Goal: Task Accomplishment & Management: Manage account settings

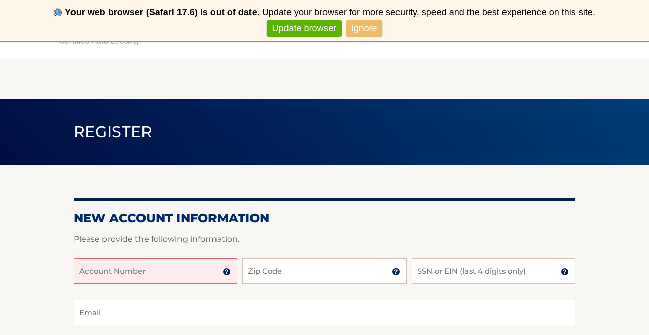
click at [158, 273] on input "Account Number" at bounding box center [156, 270] width 164 height 25
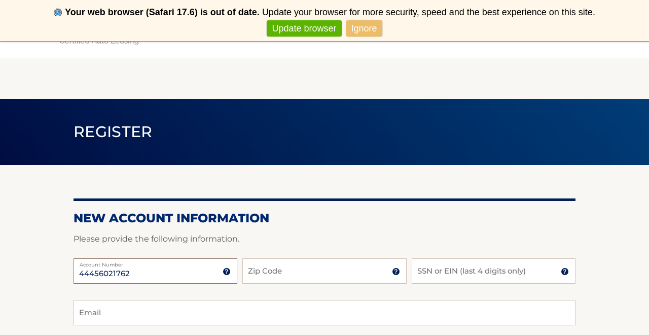
type input "44456021762"
click at [249, 271] on input "Zip Code" at bounding box center [324, 270] width 164 height 25
type input "10312"
click at [495, 271] on input "SSN or EIN (last 4 digits only)" at bounding box center [494, 270] width 164 height 25
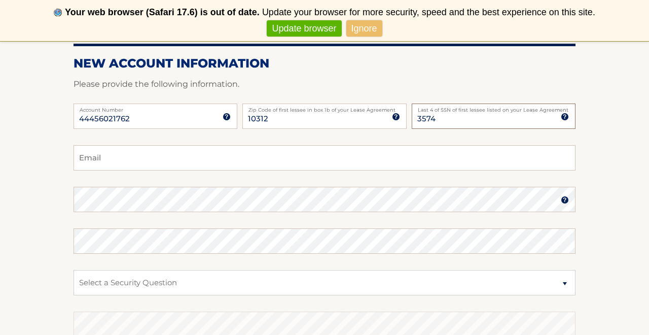
scroll to position [156, 0]
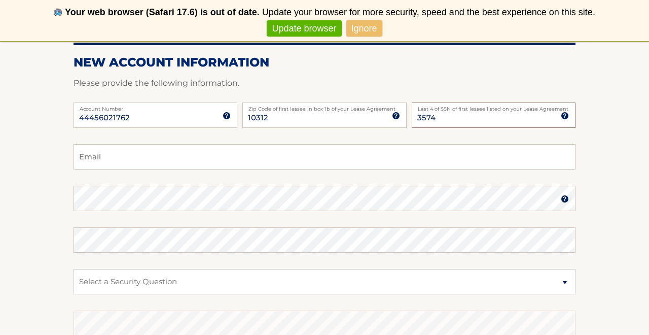
type input "3574"
click at [386, 153] on input "Email" at bounding box center [325, 156] width 502 height 25
type input "magdalenau20@aol.com"
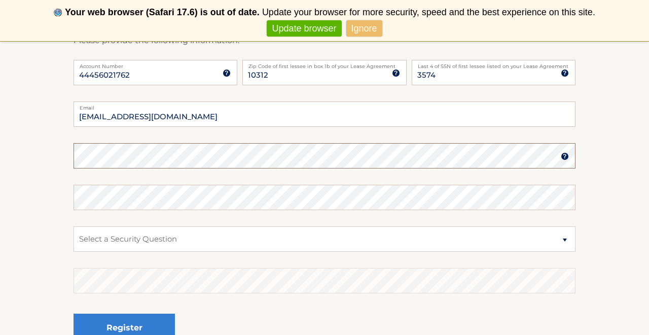
scroll to position [200, 0]
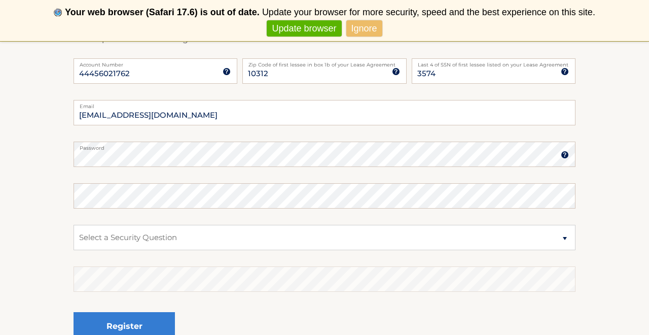
click at [566, 155] on img at bounding box center [565, 155] width 8 height 8
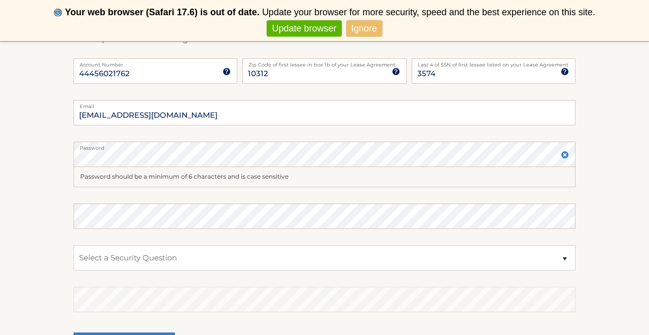
click at [566, 155] on img at bounding box center [565, 155] width 8 height 8
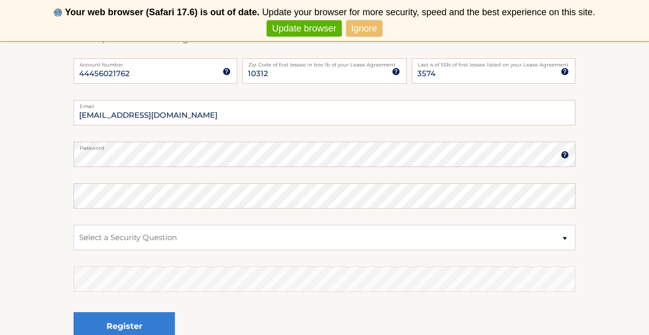
click at [566, 155] on img at bounding box center [565, 155] width 8 height 8
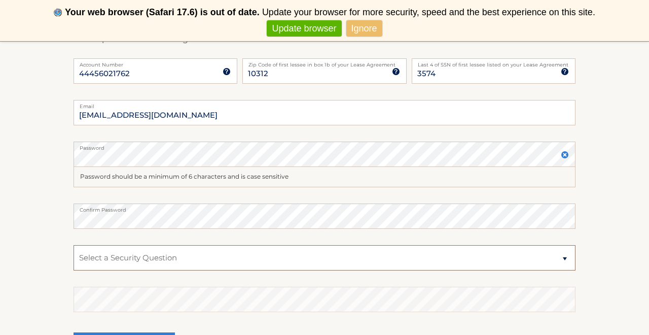
select select "2"
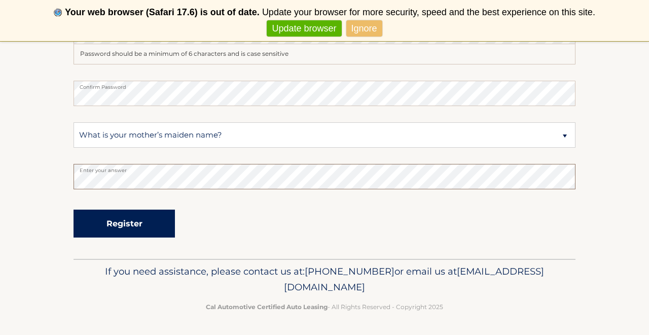
scroll to position [322, 0]
click at [142, 224] on button "Register" at bounding box center [124, 224] width 101 height 28
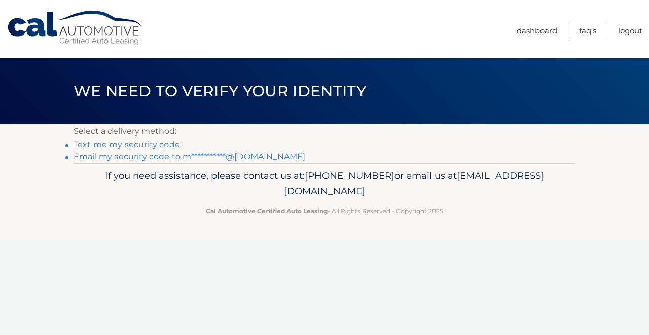
click at [145, 146] on link "Text me my security code" at bounding box center [127, 144] width 107 height 10
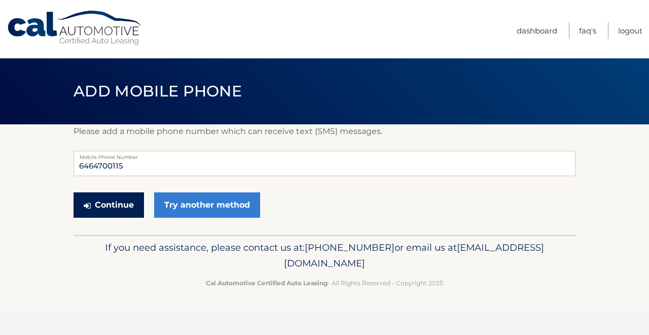
click at [121, 207] on button "Continue" at bounding box center [109, 204] width 70 height 25
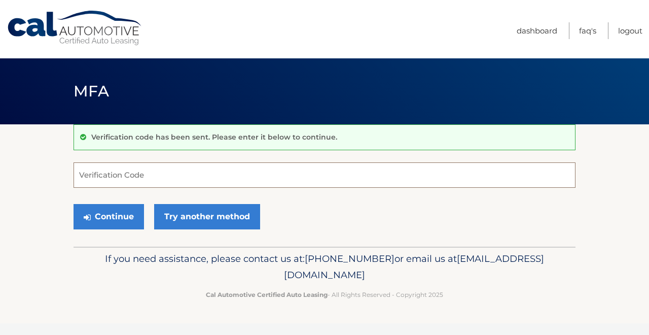
click at [118, 182] on input "Verification Code" at bounding box center [325, 174] width 502 height 25
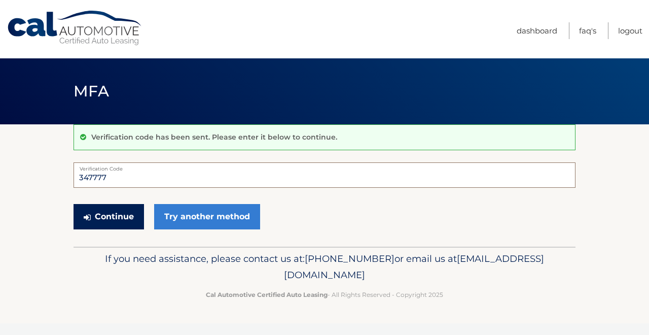
type input "347777"
click at [90, 214] on icon "submit" at bounding box center [87, 217] width 7 height 8
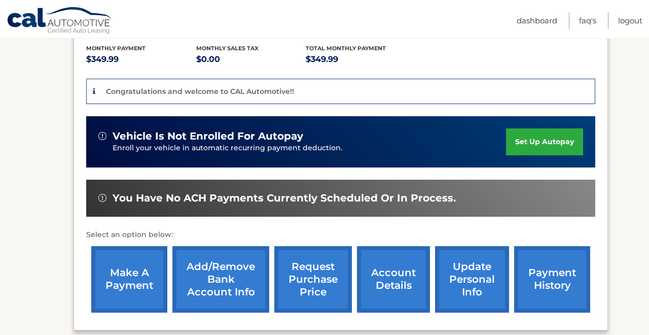
scroll to position [233, 0]
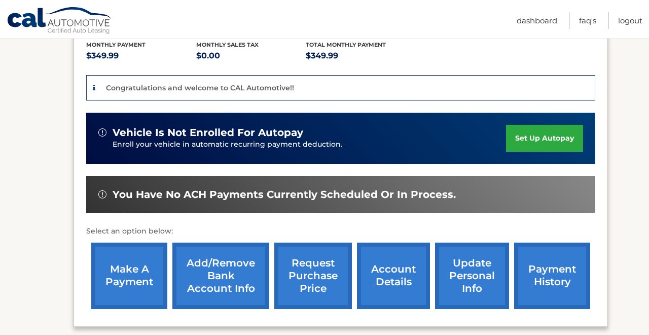
click at [523, 135] on link "set up autopay" at bounding box center [544, 138] width 77 height 27
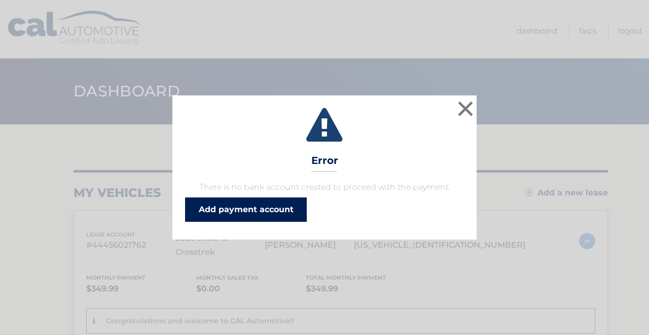
click at [285, 210] on link "Add payment account" at bounding box center [246, 209] width 122 height 24
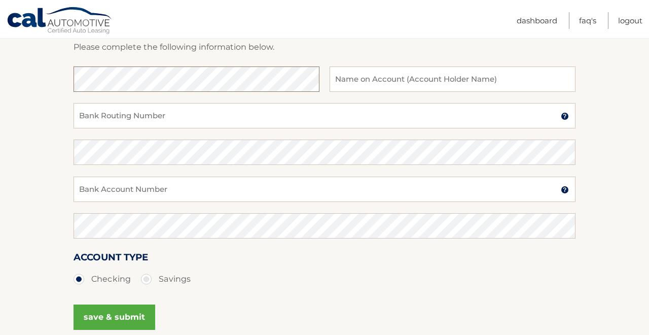
scroll to position [154, 0]
click at [62, 78] on section "Account Overview | Set Up Account Info ADD NEW ACCOUNT Please complete the foll…" at bounding box center [324, 163] width 649 height 387
click at [138, 115] on input "Bank Routing Number" at bounding box center [325, 114] width 502 height 25
paste input "026013673"
type input "026013673"
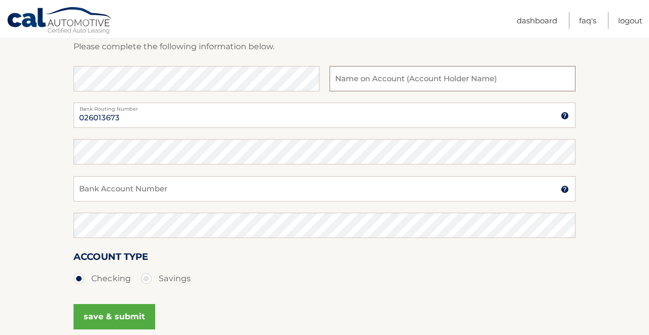
click at [371, 78] on input "text" at bounding box center [453, 78] width 246 height 25
type input "[PERSON_NAME]"
click at [134, 186] on input "Bank Account Number" at bounding box center [325, 188] width 502 height 25
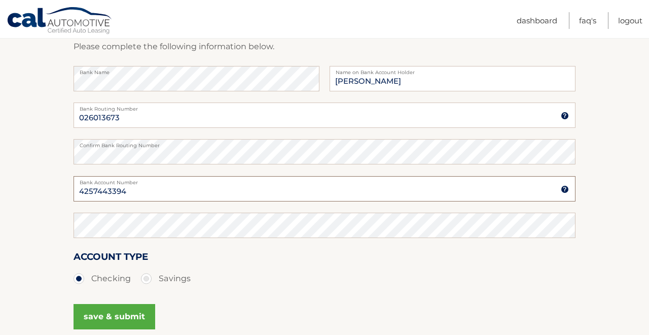
type input "4257443394"
click at [219, 275] on ul "Checking Savings" at bounding box center [325, 278] width 502 height 20
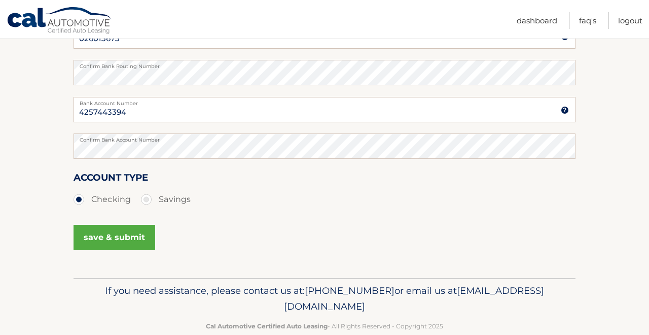
scroll to position [238, 0]
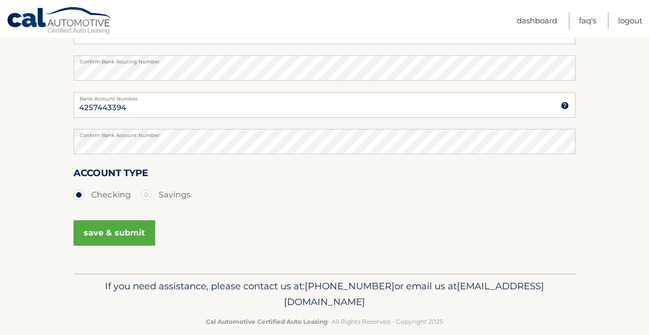
click at [131, 238] on button "save & submit" at bounding box center [115, 232] width 82 height 25
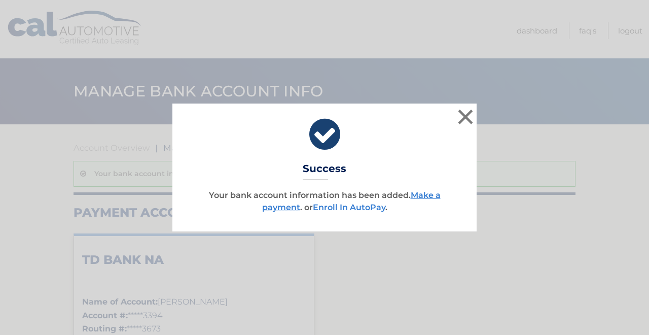
click at [368, 206] on link "Enroll In AutoPay" at bounding box center [349, 207] width 73 height 10
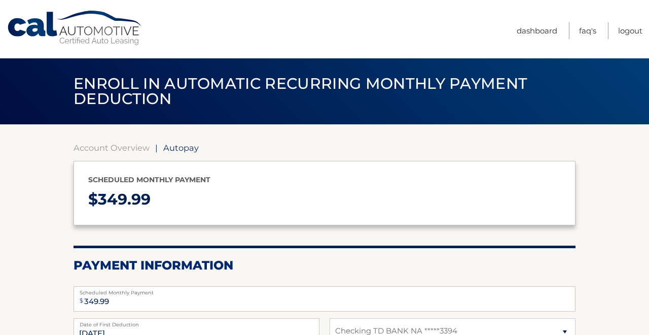
select select "ZjFmMDBmNWItZjIxZS00YmJiLWE0NTEtOTg2ZmIxOTNhM2Qz"
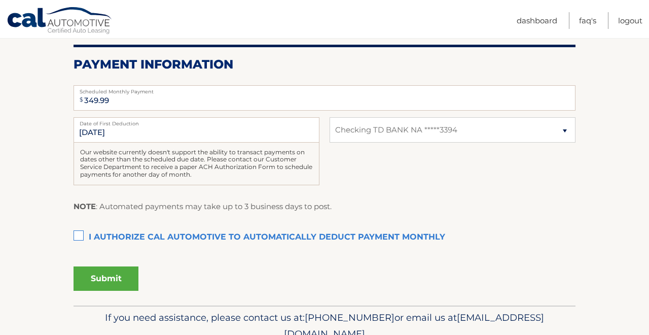
scroll to position [201, 0]
click at [79, 232] on label "I authorize cal automotive to automatically deduct payment monthly This checkbo…" at bounding box center [325, 237] width 502 height 20
click at [0, 0] on input "I authorize cal automotive to automatically deduct payment monthly This checkbo…" at bounding box center [0, 0] width 0 height 0
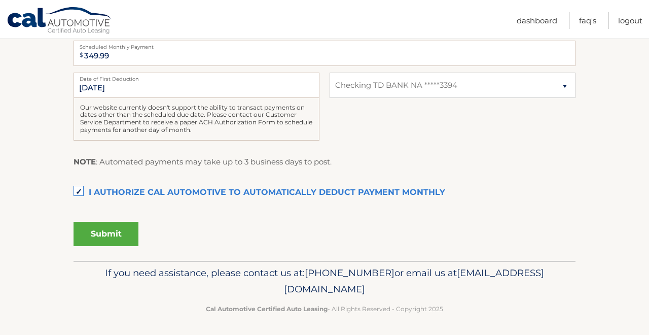
scroll to position [245, 0]
click at [108, 230] on button "Submit" at bounding box center [106, 234] width 65 height 24
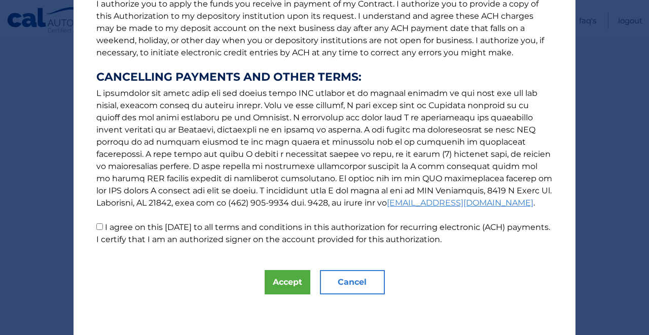
scroll to position [145, 0]
click at [284, 283] on button "Accept" at bounding box center [288, 282] width 46 height 24
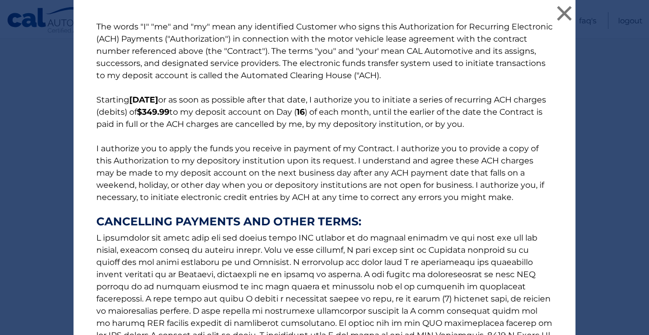
scroll to position [0, 0]
click at [289, 174] on p "The words "I" "me" and "my" mean any identified Customer who signs this Authori…" at bounding box center [324, 205] width 477 height 369
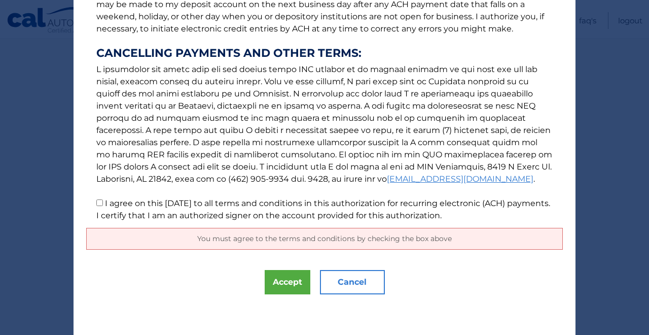
scroll to position [168, 0]
click at [286, 239] on span "You must agree to the terms and conditions by checking the box above" at bounding box center [324, 238] width 255 height 9
click at [290, 285] on button "Accept" at bounding box center [288, 282] width 46 height 24
click at [98, 203] on input "I agree on this 10/13/2025 to all terms and conditions in this authorization fo…" at bounding box center [99, 202] width 7 height 7
checkbox input "true"
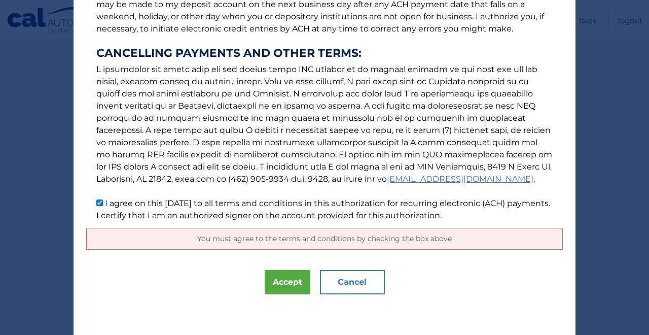
scroll to position [145, 0]
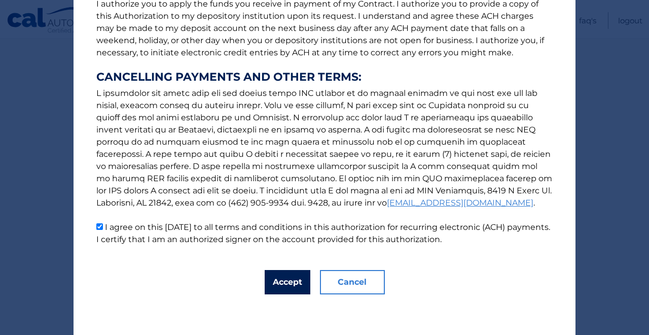
click at [290, 281] on button "Accept" at bounding box center [288, 282] width 46 height 24
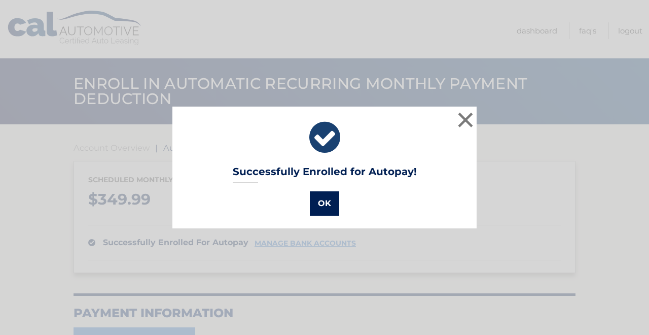
click at [323, 200] on button "OK" at bounding box center [324, 203] width 29 height 24
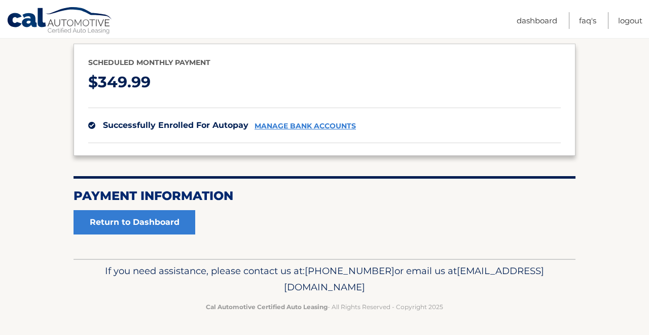
scroll to position [116, 0]
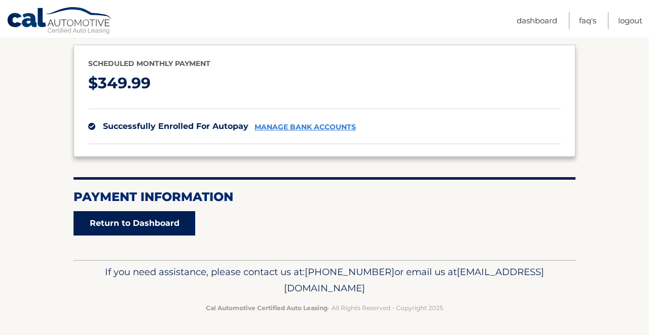
click at [101, 222] on link "Return to Dashboard" at bounding box center [135, 223] width 122 height 24
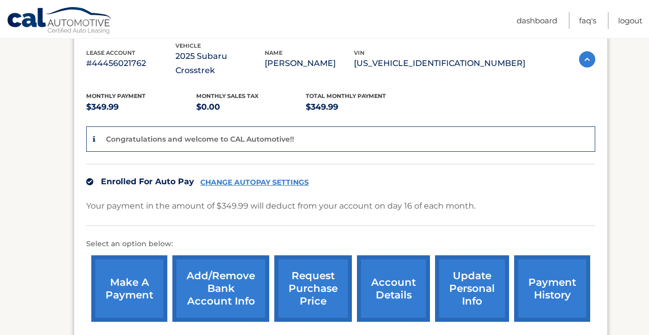
scroll to position [182, 0]
click at [127, 278] on link "make a payment" at bounding box center [129, 288] width 76 height 66
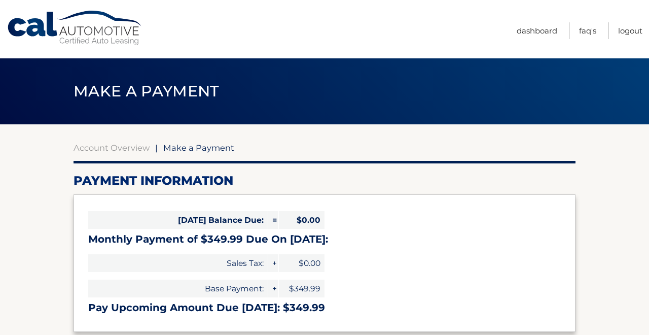
select select "ZjFmMDBmNWItZjIxZS00YmJiLWE0NTEtOTg2ZmIxOTNhM2Qz"
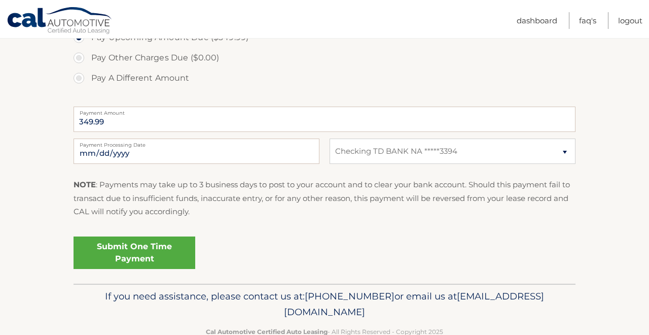
scroll to position [365, 0]
click at [145, 254] on link "Submit One Time Payment" at bounding box center [135, 251] width 122 height 32
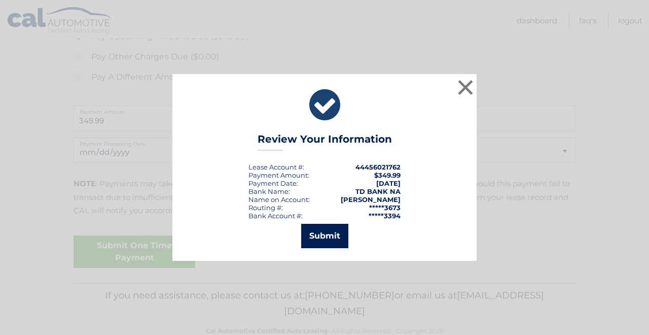
click at [332, 241] on button "Submit" at bounding box center [324, 236] width 47 height 24
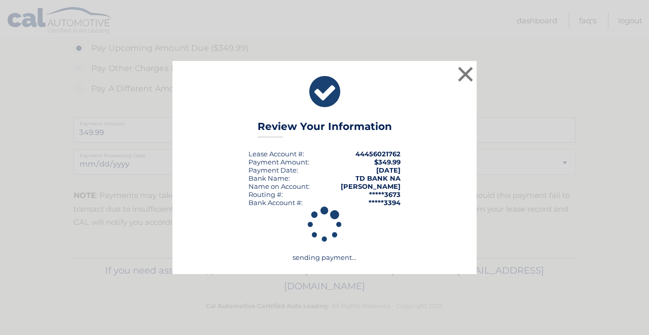
scroll to position [351, 0]
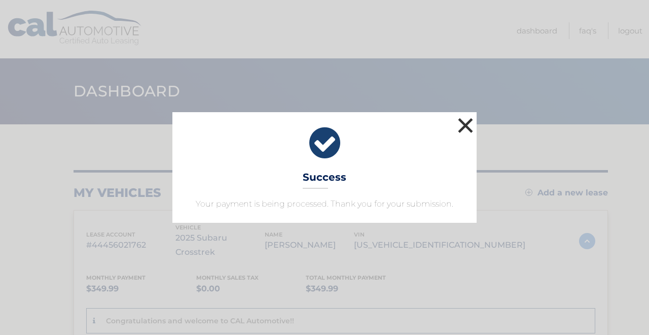
click at [469, 123] on button "×" at bounding box center [465, 125] width 20 height 20
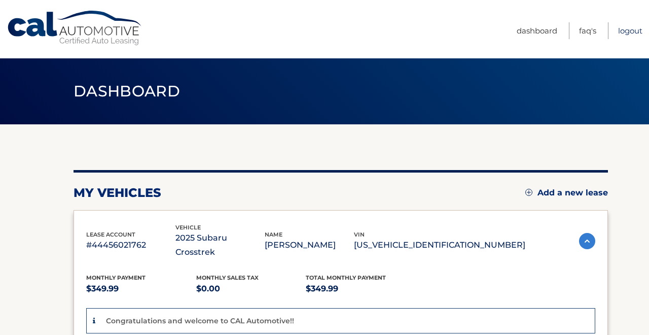
click at [625, 29] on link "Logout" at bounding box center [630, 30] width 24 height 17
